Goal: Use online tool/utility: Utilize a website feature to perform a specific function

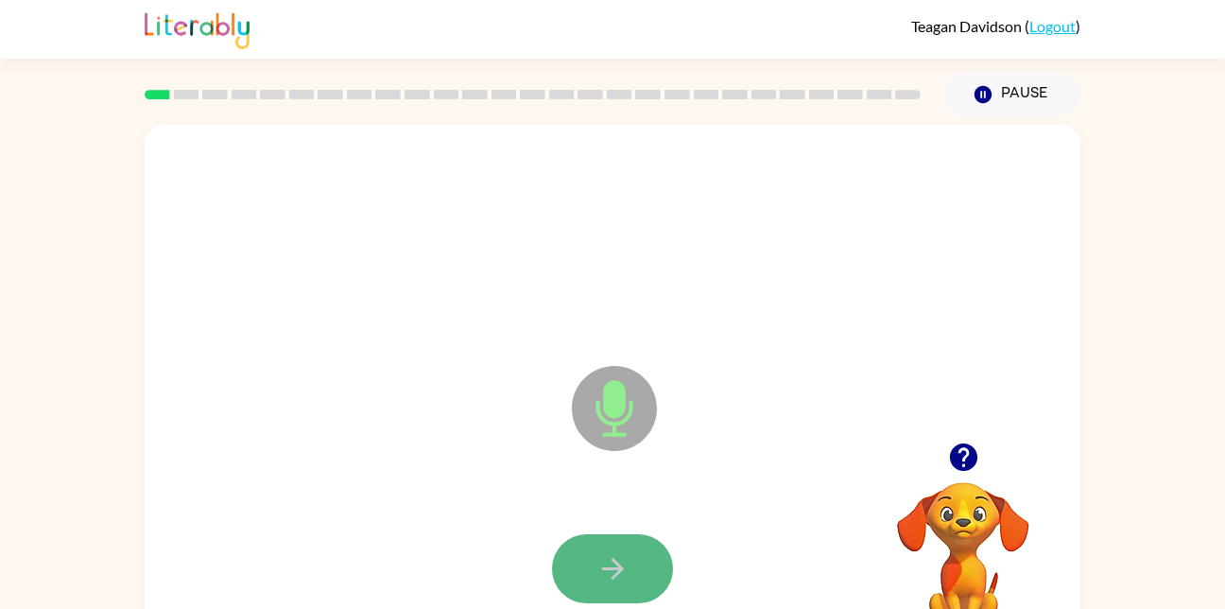
click at [587, 547] on button "button" at bounding box center [612, 568] width 121 height 69
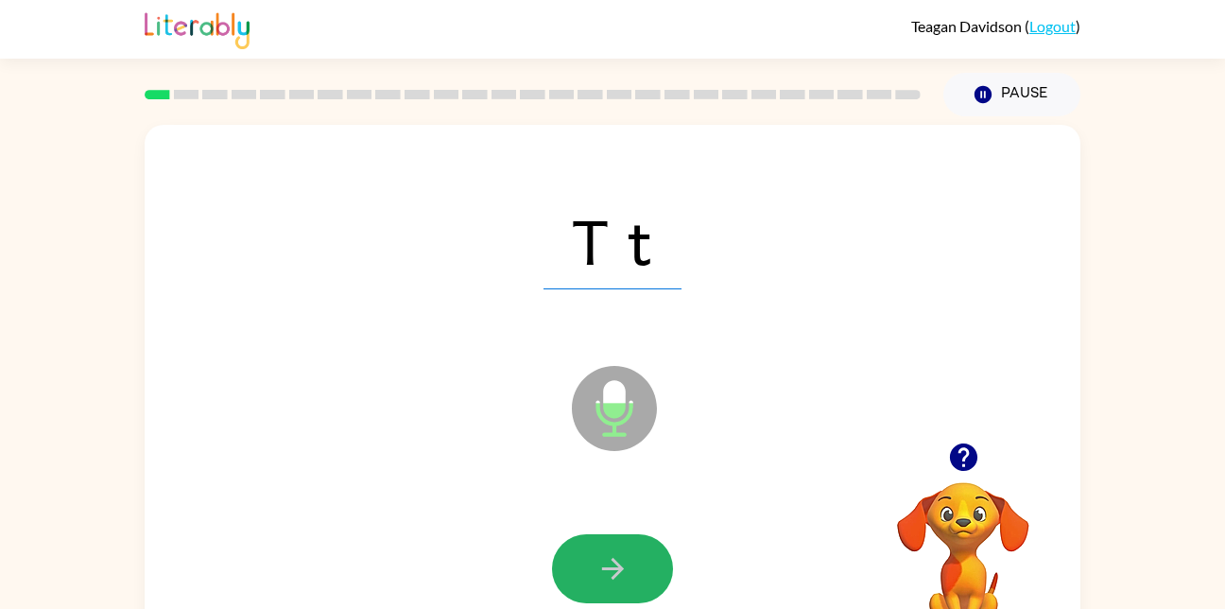
click at [622, 548] on button "button" at bounding box center [612, 568] width 121 height 69
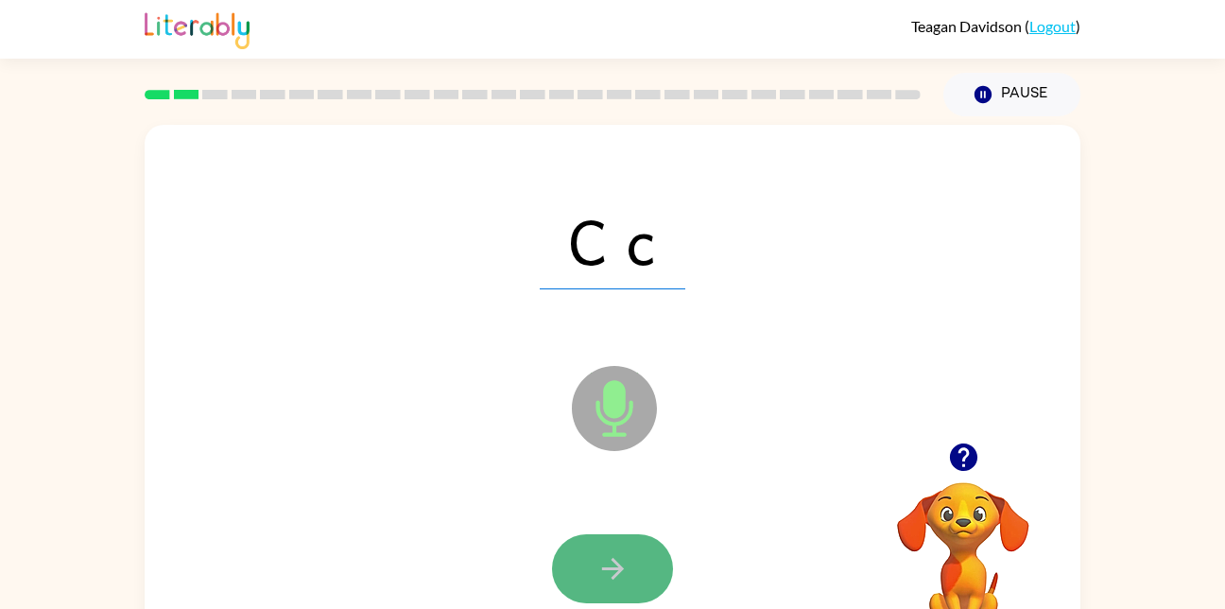
click at [632, 568] on button "button" at bounding box center [612, 568] width 121 height 69
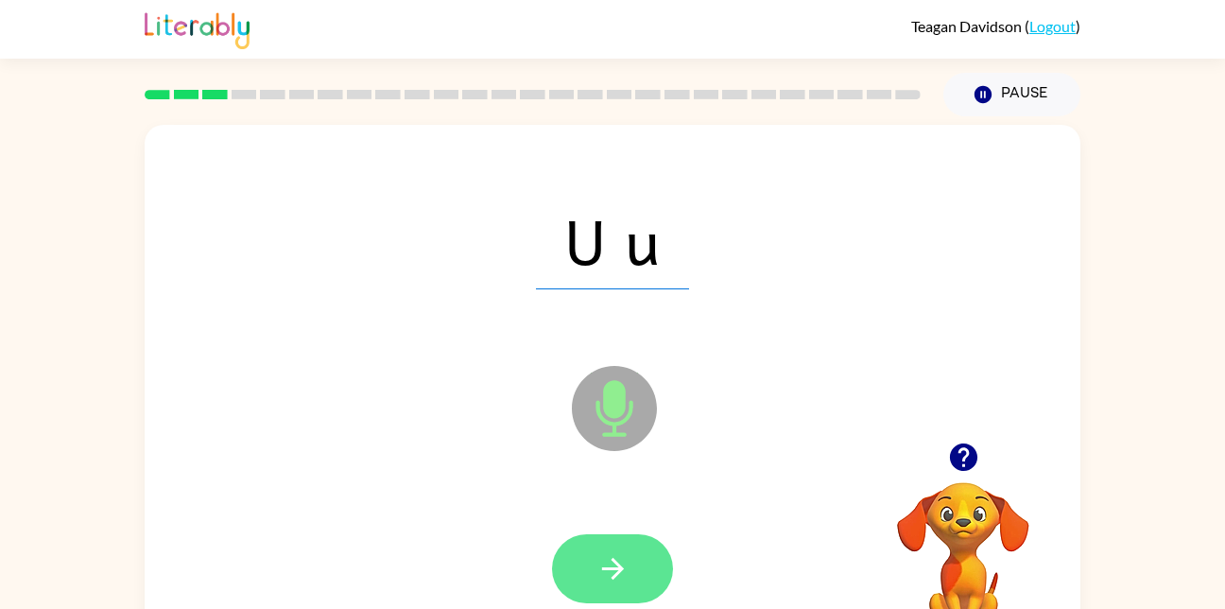
click at [634, 588] on button "button" at bounding box center [612, 568] width 121 height 69
click at [607, 578] on icon "button" at bounding box center [613, 568] width 33 height 33
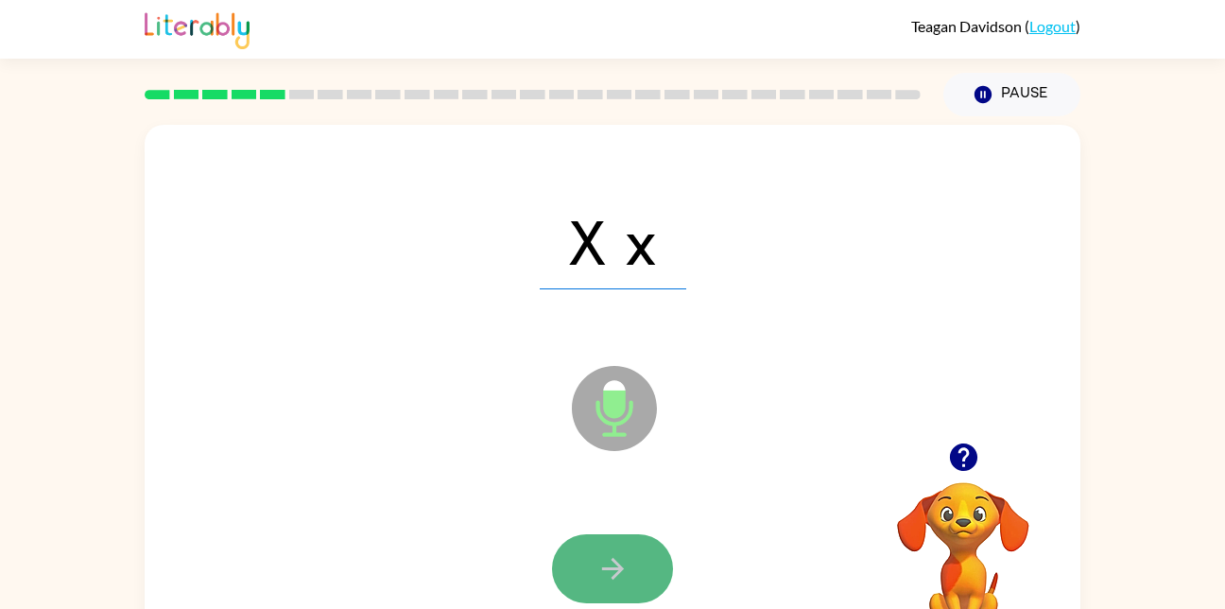
click at [633, 582] on button "button" at bounding box center [612, 568] width 121 height 69
click at [639, 583] on button "button" at bounding box center [612, 568] width 121 height 69
click at [580, 581] on button "button" at bounding box center [612, 568] width 121 height 69
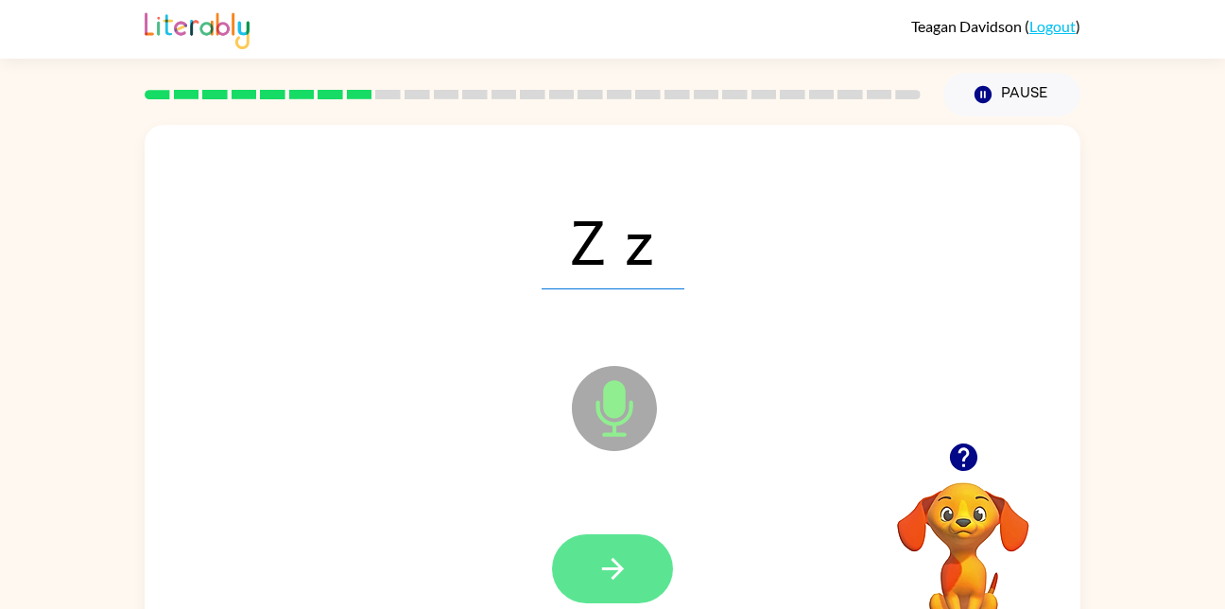
click at [602, 574] on icon "button" at bounding box center [613, 568] width 33 height 33
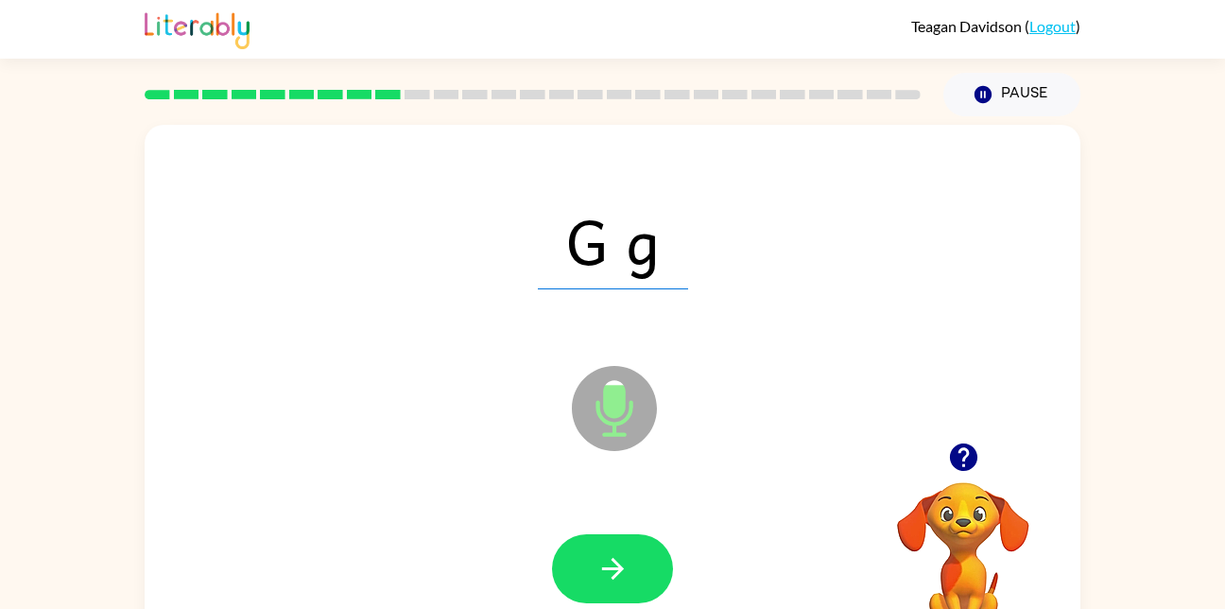
click at [544, 582] on div at bounding box center [613, 569] width 898 height 155
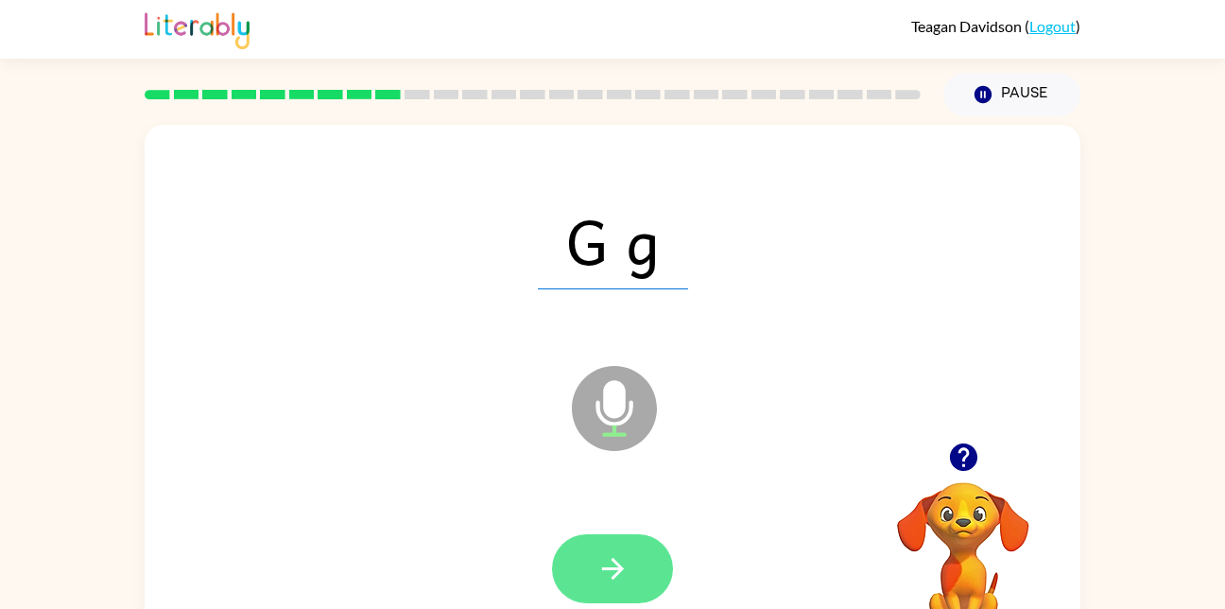
click at [652, 544] on button "button" at bounding box center [612, 568] width 121 height 69
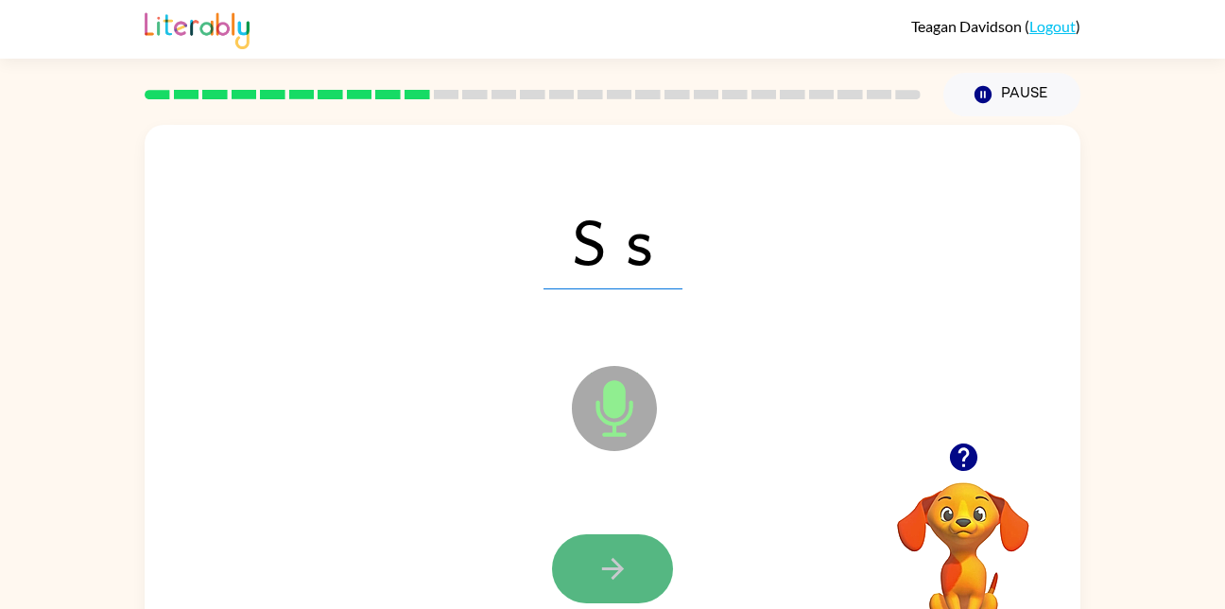
click at [643, 566] on button "button" at bounding box center [612, 568] width 121 height 69
click at [600, 583] on icon "button" at bounding box center [613, 568] width 33 height 33
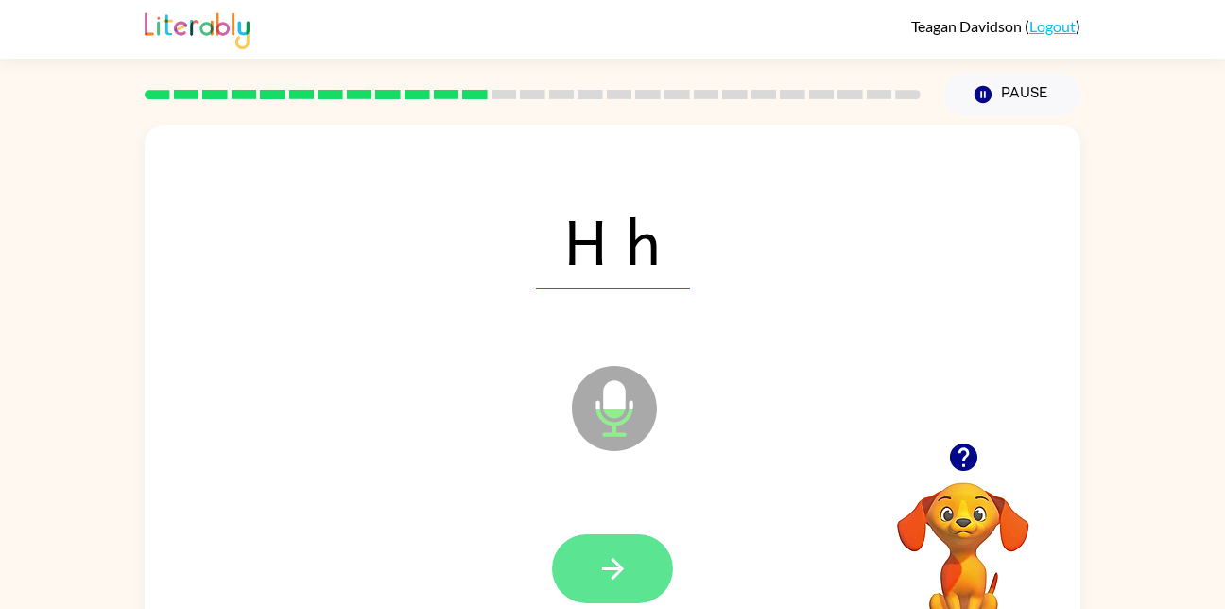
click at [611, 579] on icon "button" at bounding box center [613, 568] width 33 height 33
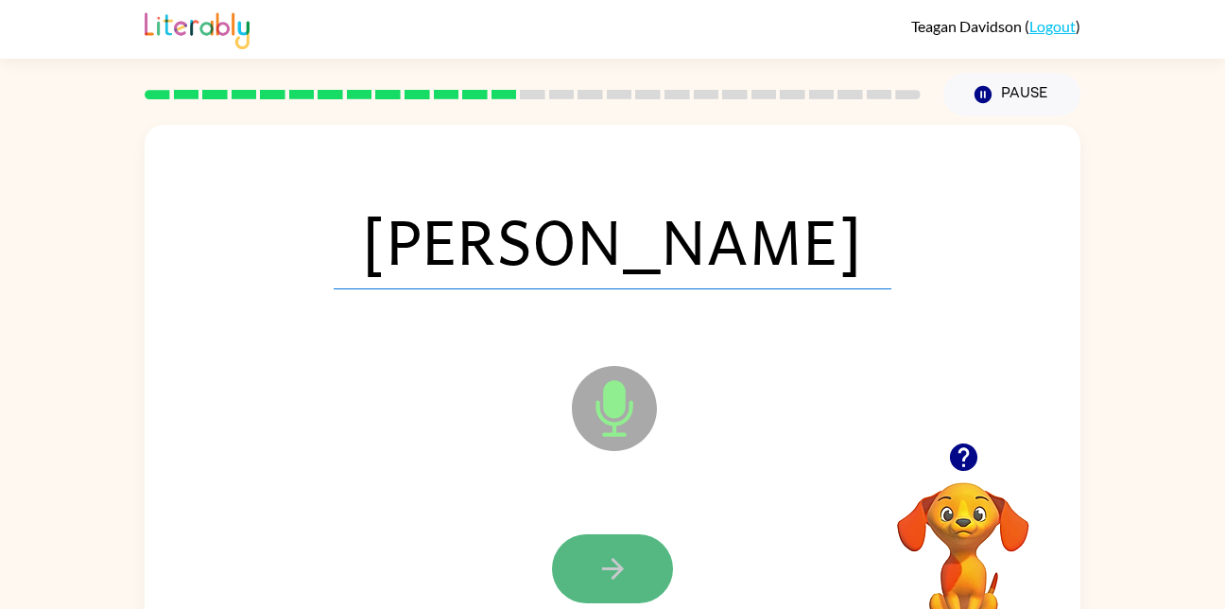
click at [611, 570] on icon "button" at bounding box center [613, 568] width 33 height 33
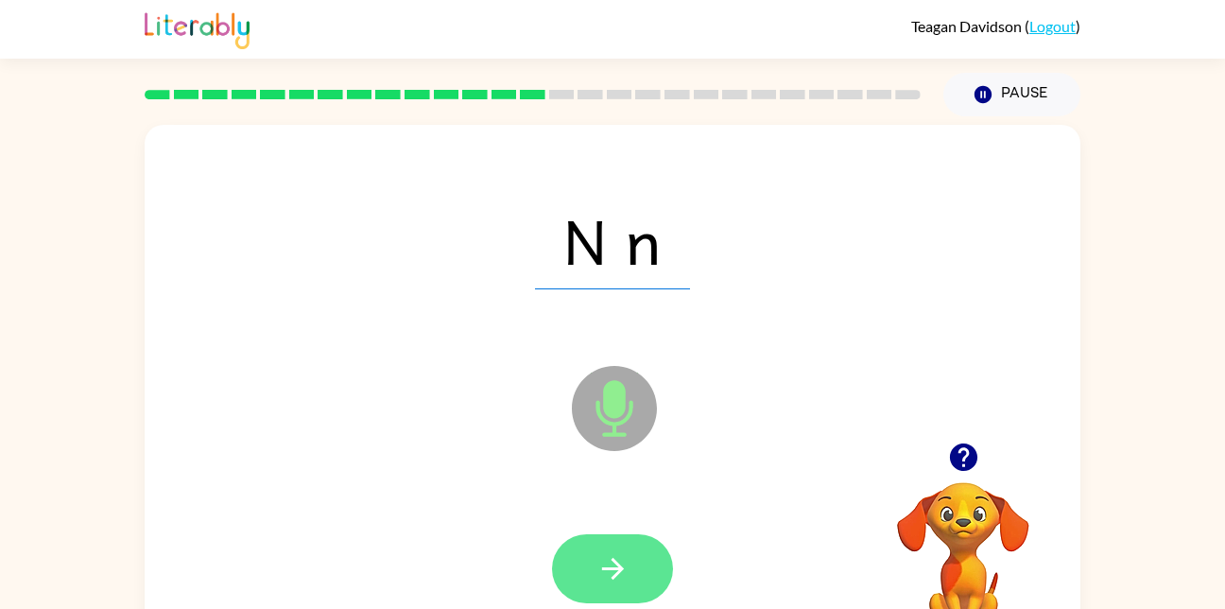
click at [597, 565] on icon "button" at bounding box center [613, 568] width 33 height 33
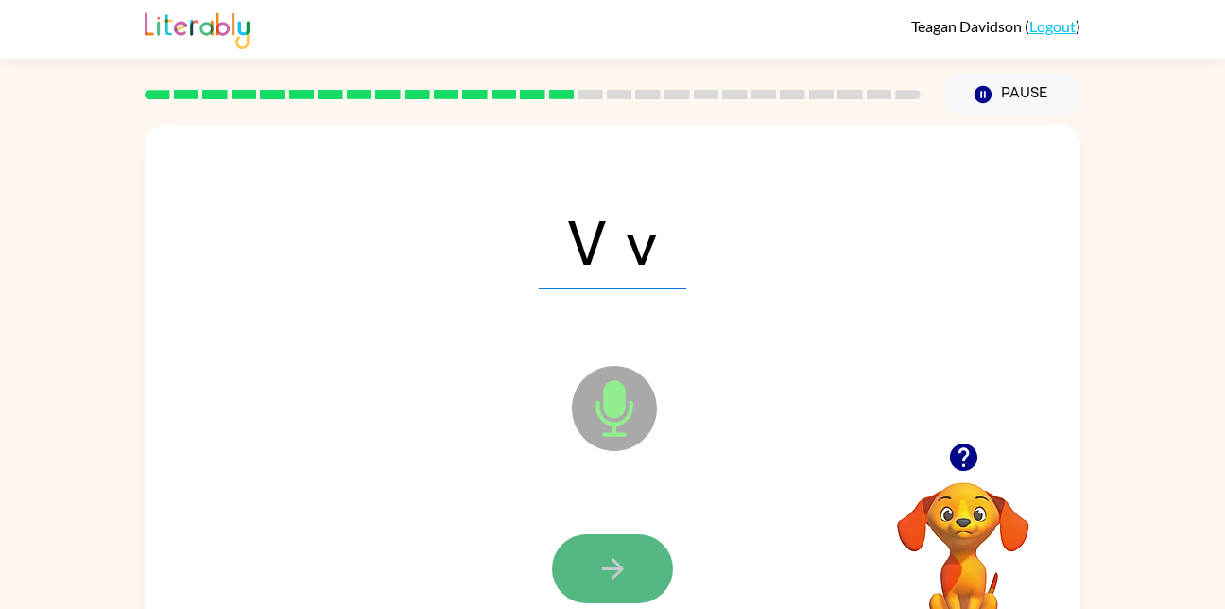
click at [648, 582] on button "button" at bounding box center [612, 568] width 121 height 69
click at [607, 582] on icon "button" at bounding box center [613, 568] width 33 height 33
click at [641, 534] on button "button" at bounding box center [612, 568] width 121 height 69
click at [617, 566] on icon "button" at bounding box center [613, 568] width 33 height 33
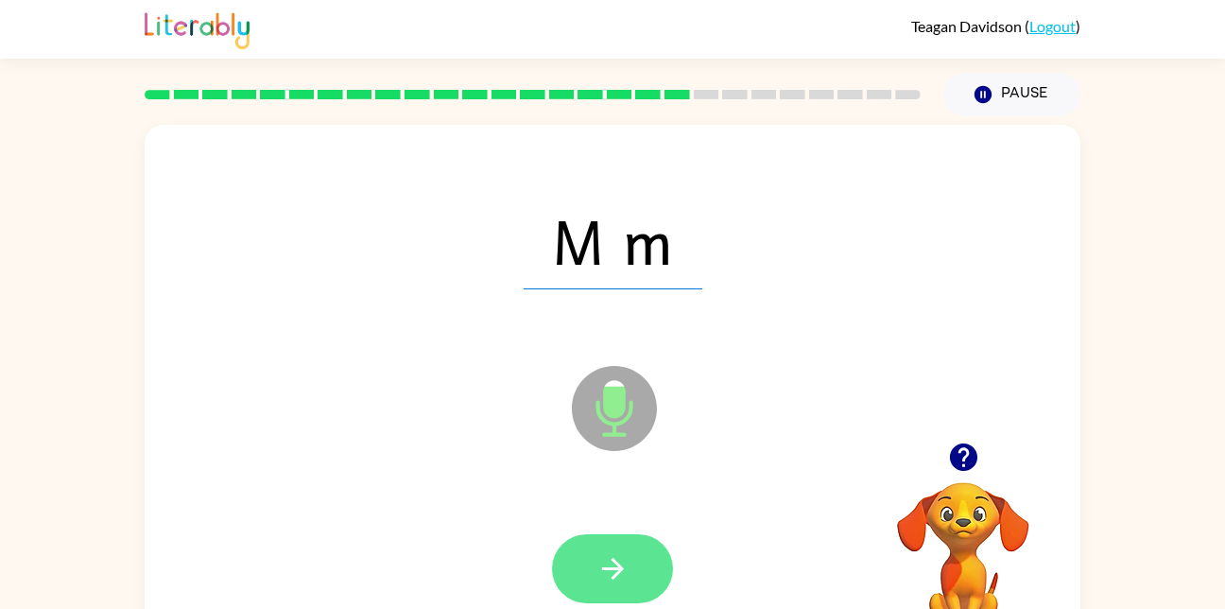
click at [582, 586] on button "button" at bounding box center [612, 568] width 121 height 69
click at [582, 586] on div at bounding box center [612, 568] width 121 height 69
click at [625, 555] on icon "button" at bounding box center [613, 568] width 33 height 33
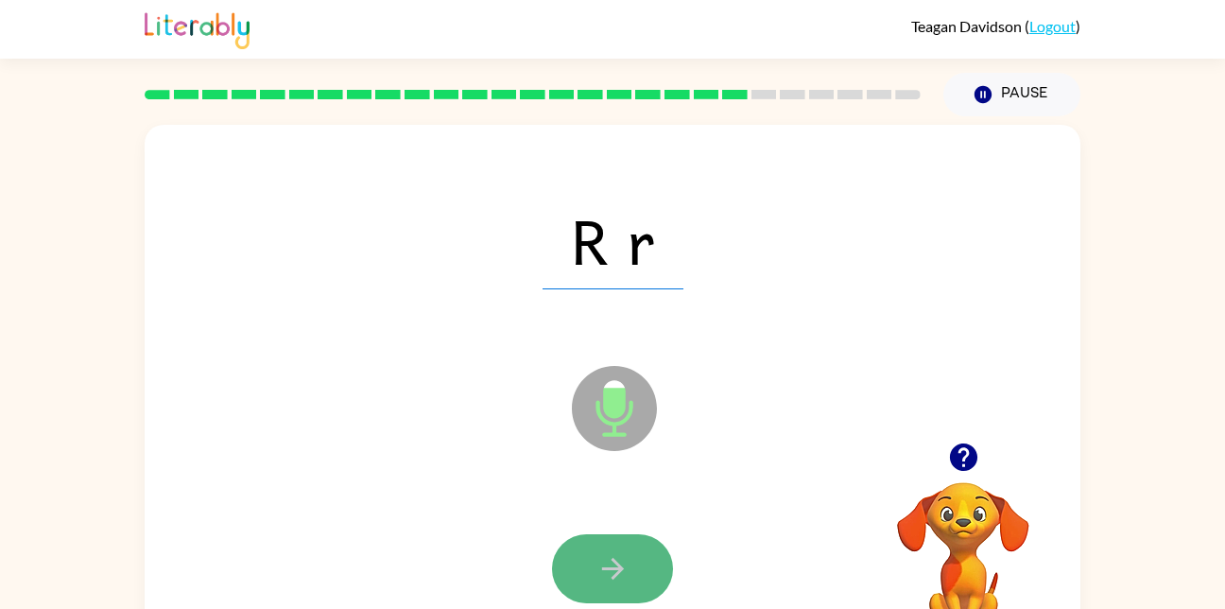
drag, startPoint x: 620, startPoint y: 585, endPoint x: 596, endPoint y: 568, distance: 29.9
click at [597, 568] on icon "button" at bounding box center [613, 568] width 33 height 33
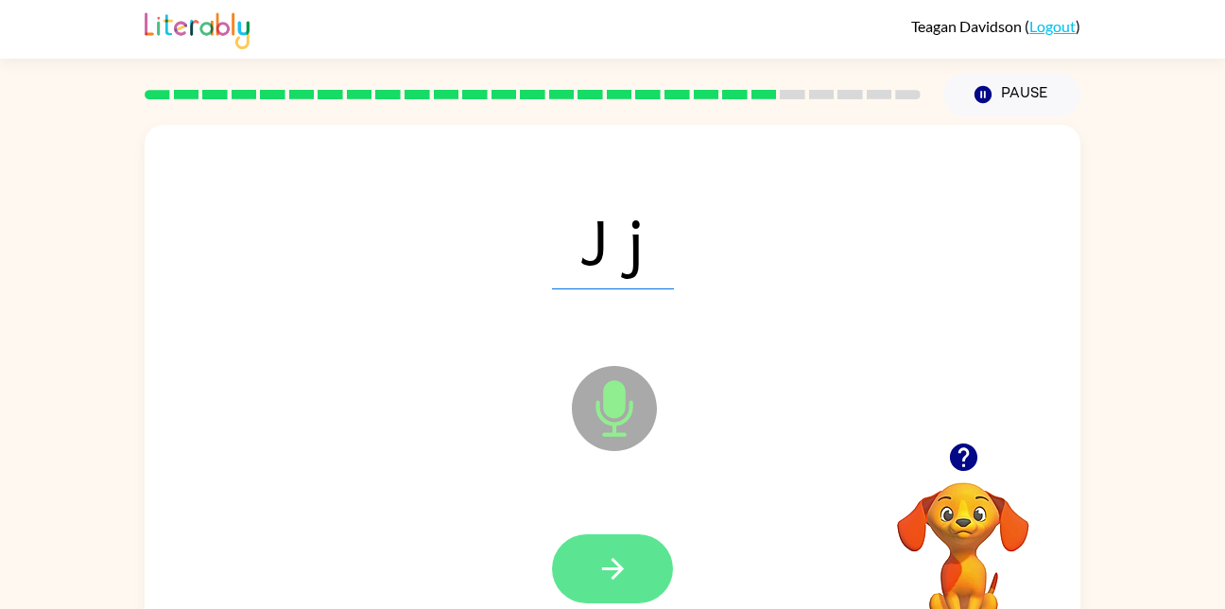
click at [601, 578] on icon "button" at bounding box center [613, 568] width 33 height 33
click at [610, 565] on icon "button" at bounding box center [613, 568] width 33 height 33
click at [630, 548] on button "button" at bounding box center [612, 568] width 121 height 69
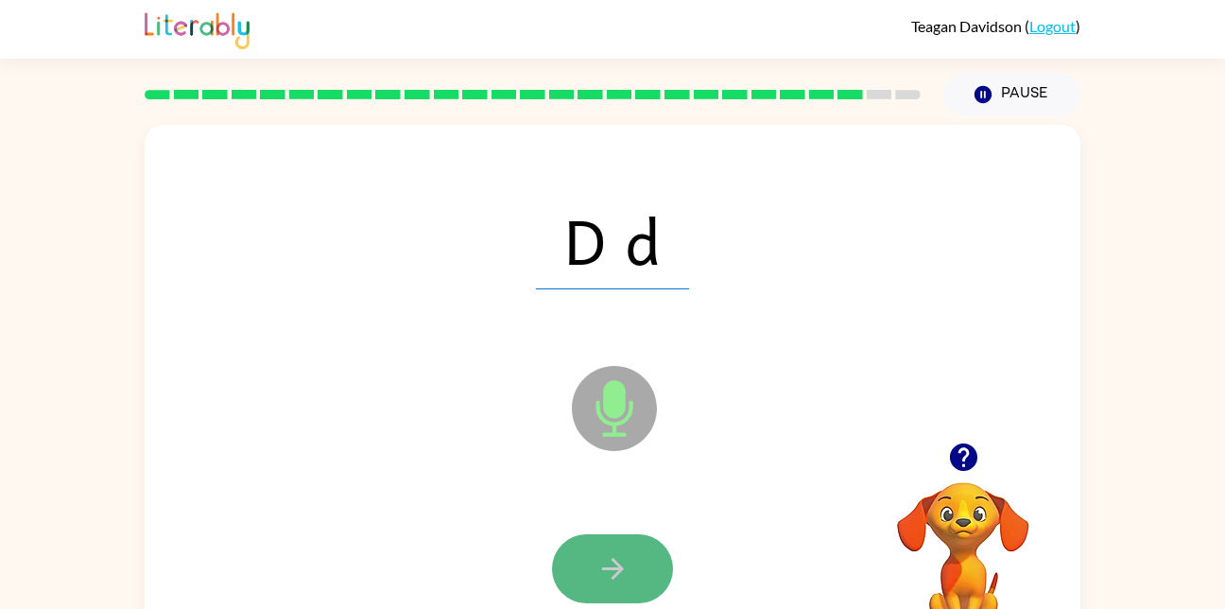
click at [638, 578] on button "button" at bounding box center [612, 568] width 121 height 69
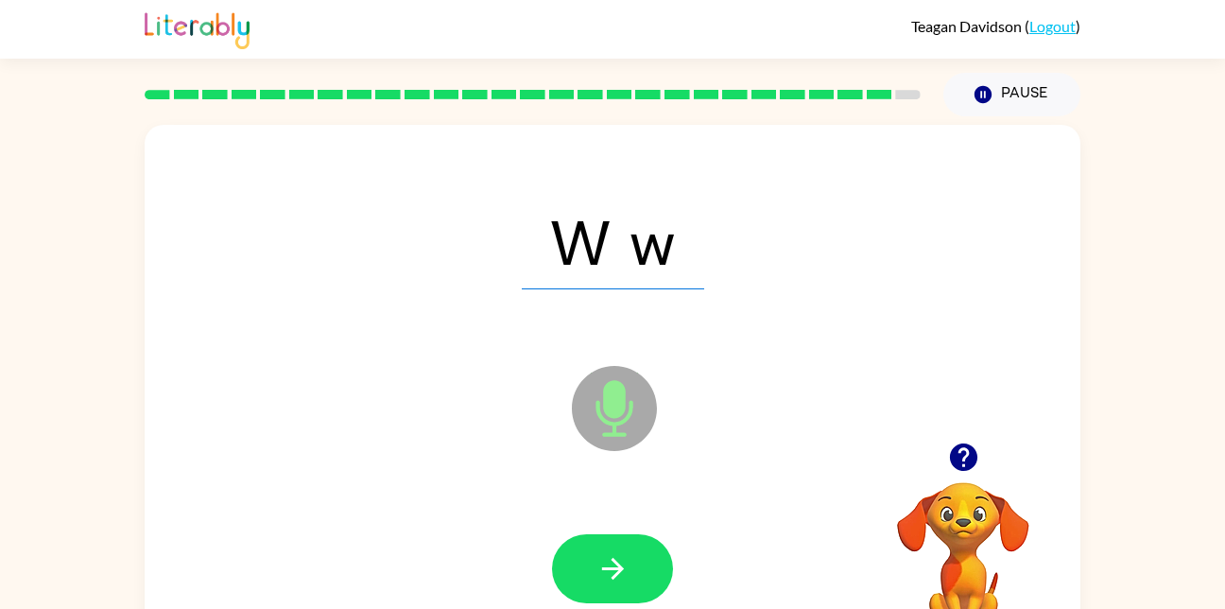
click at [672, 285] on span "W w" at bounding box center [613, 240] width 182 height 98
click at [619, 557] on icon "button" at bounding box center [613, 568] width 33 height 33
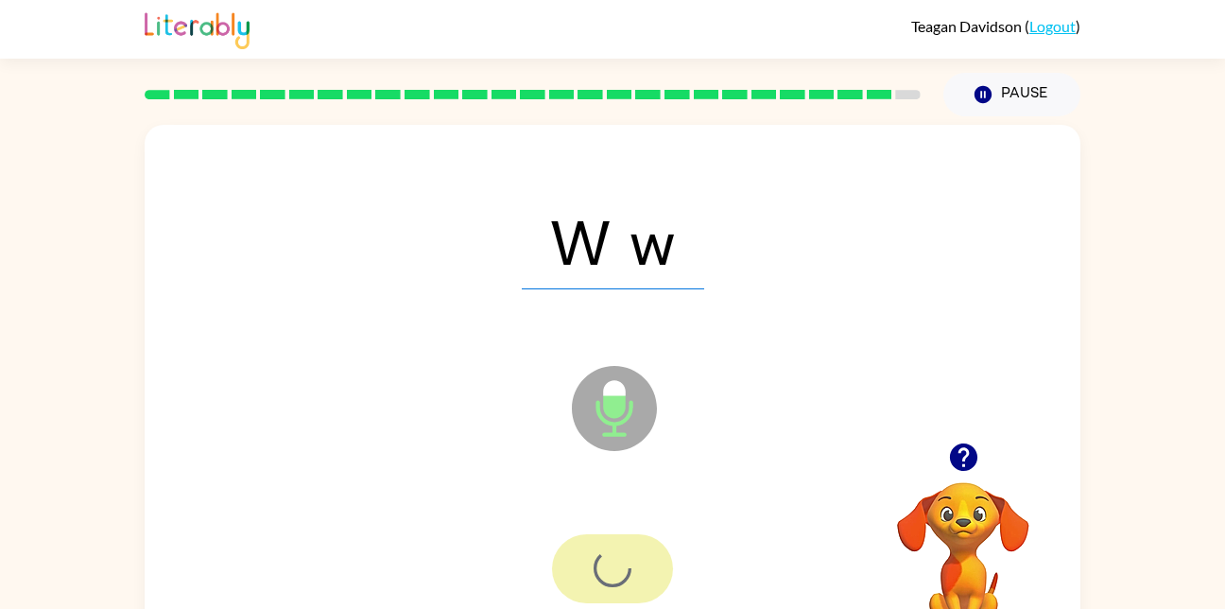
click at [619, 557] on div at bounding box center [612, 568] width 121 height 69
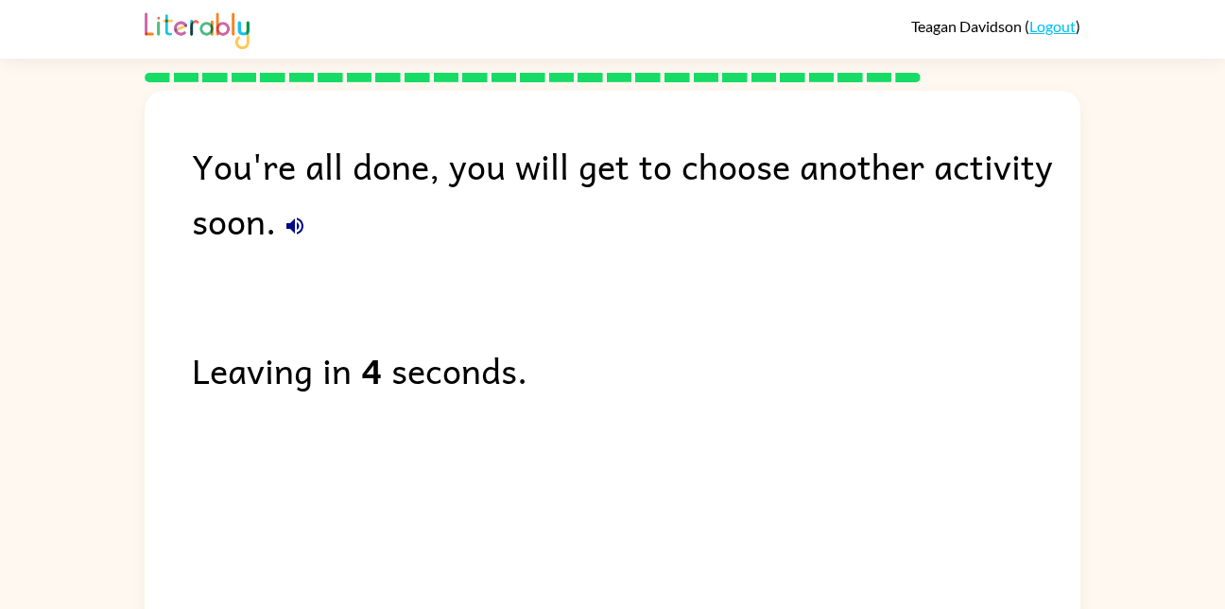
click at [619, 557] on div "You're all done, you will get to choose another activity soon. Leaving in 4 sec…" at bounding box center [613, 356] width 936 height 530
